Goal: Information Seeking & Learning: Compare options

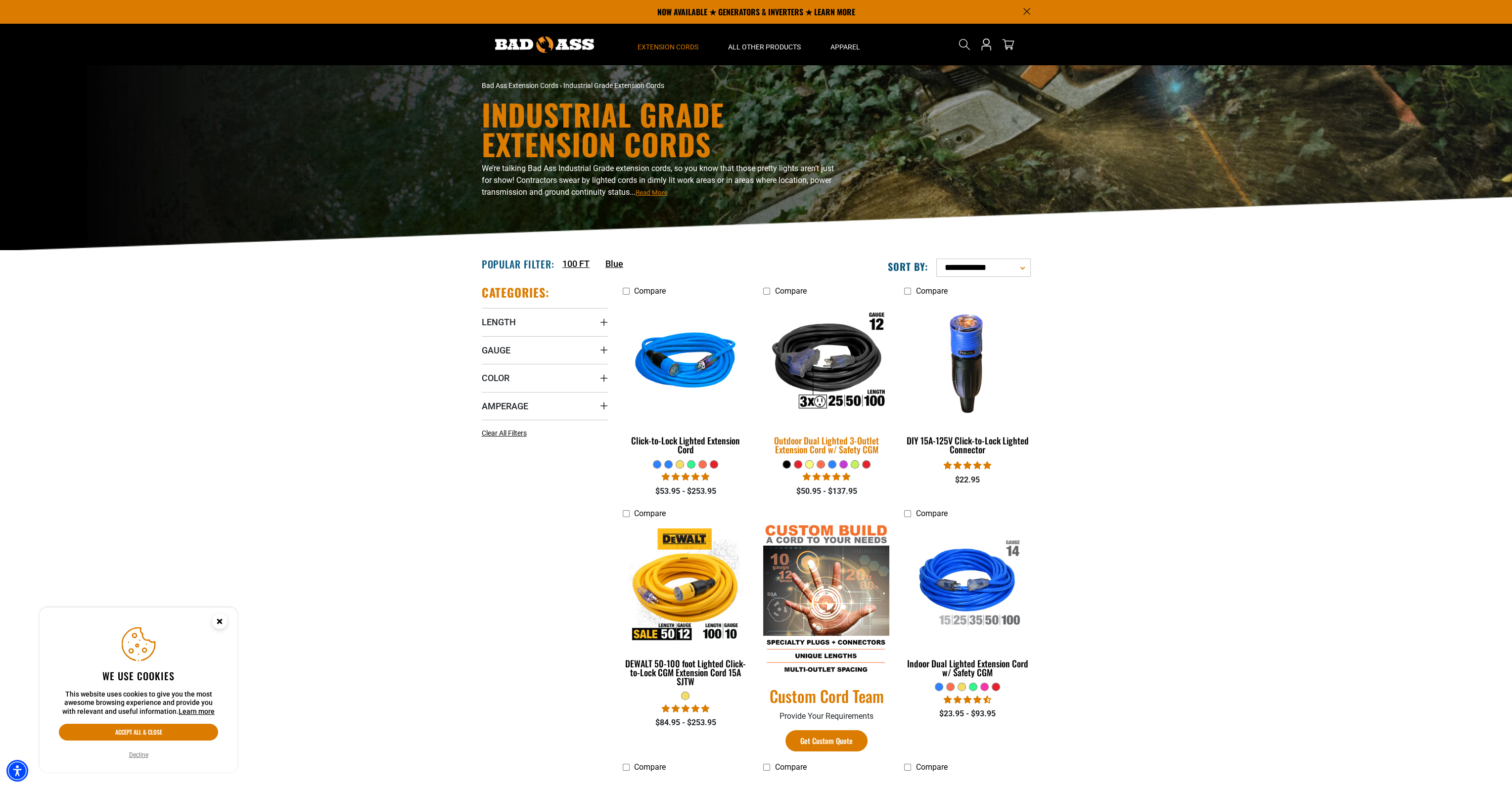
click at [854, 443] on div "Outdoor Dual Lighted 3-Outlet Extension Cord w/ Safety CGM" at bounding box center [827, 445] width 126 height 18
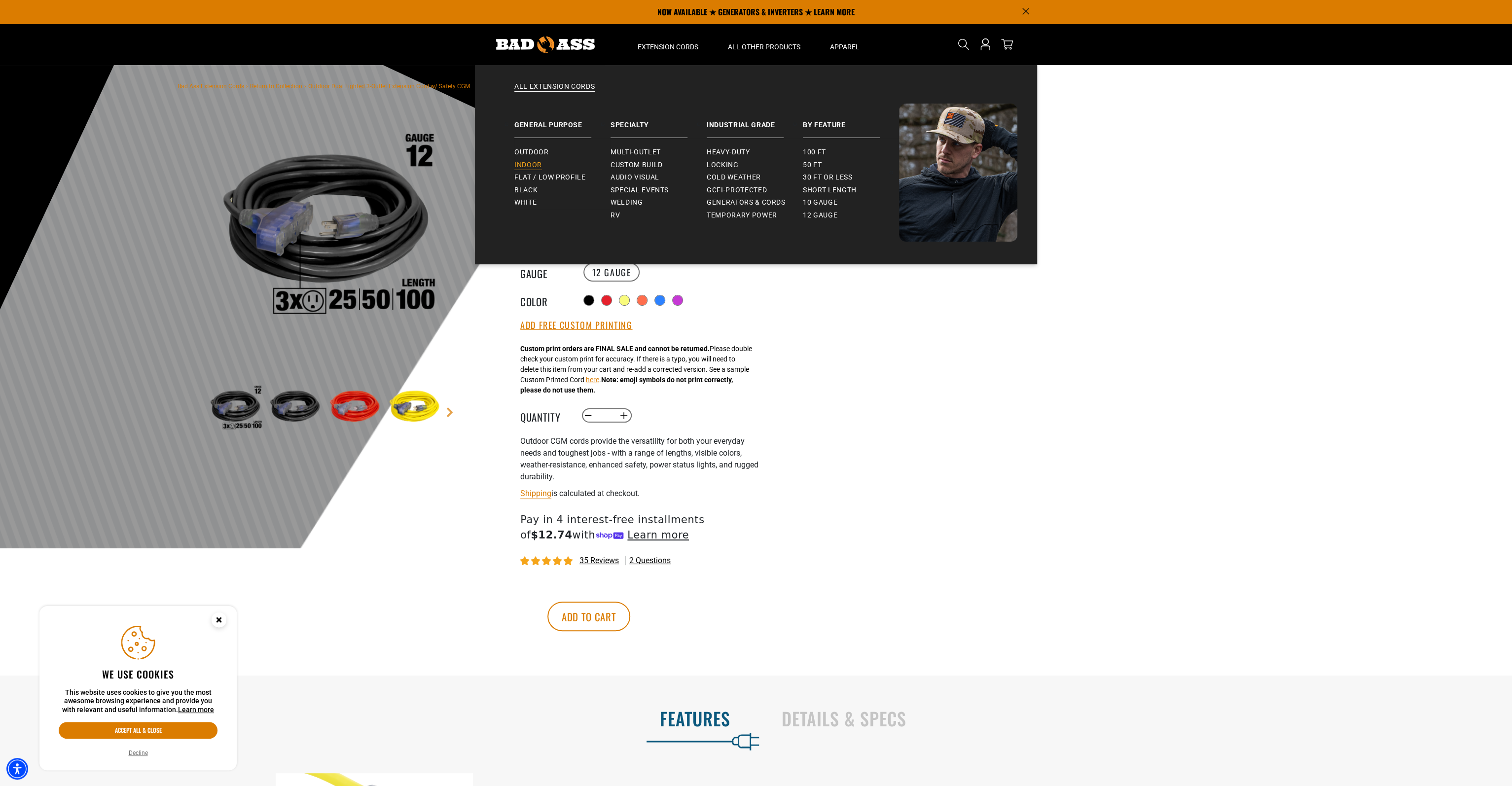
click at [532, 166] on span "Indoor" at bounding box center [528, 164] width 28 height 9
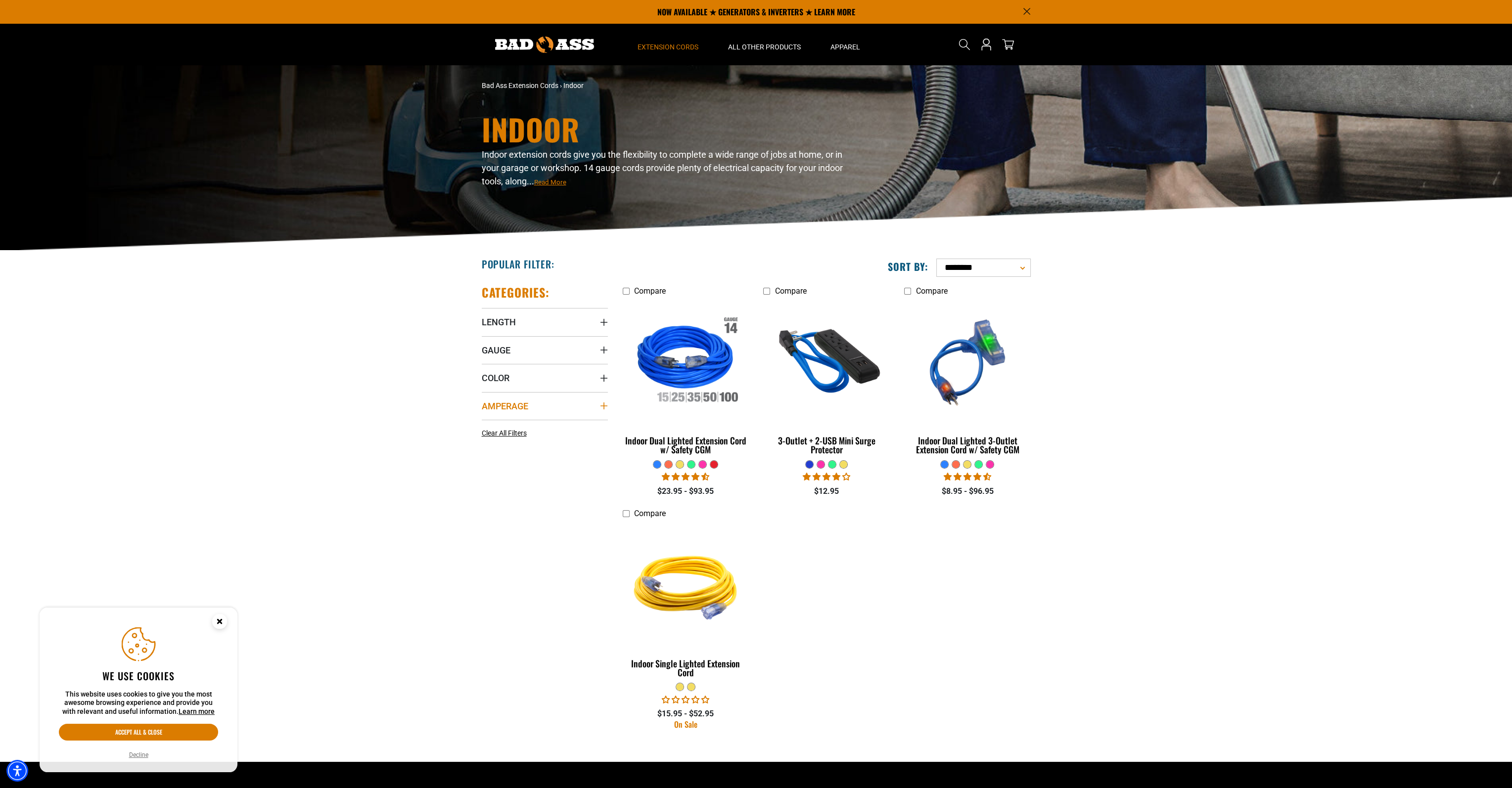
click at [603, 407] on icon "Amperage" at bounding box center [603, 406] width 7 height 7
click at [865, 589] on ul "Compare Indoor Dual Lighted Extension Cord w/ Safety CGM" at bounding box center [827, 515] width 423 height 461
